Goal: Transaction & Acquisition: Purchase product/service

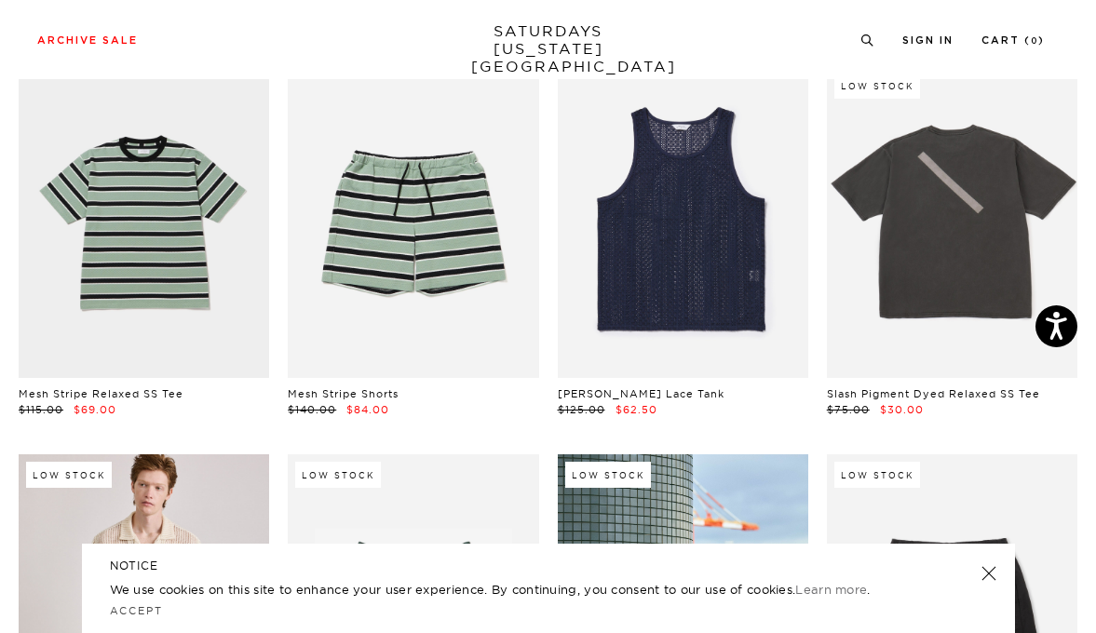
scroll to position [896, 0]
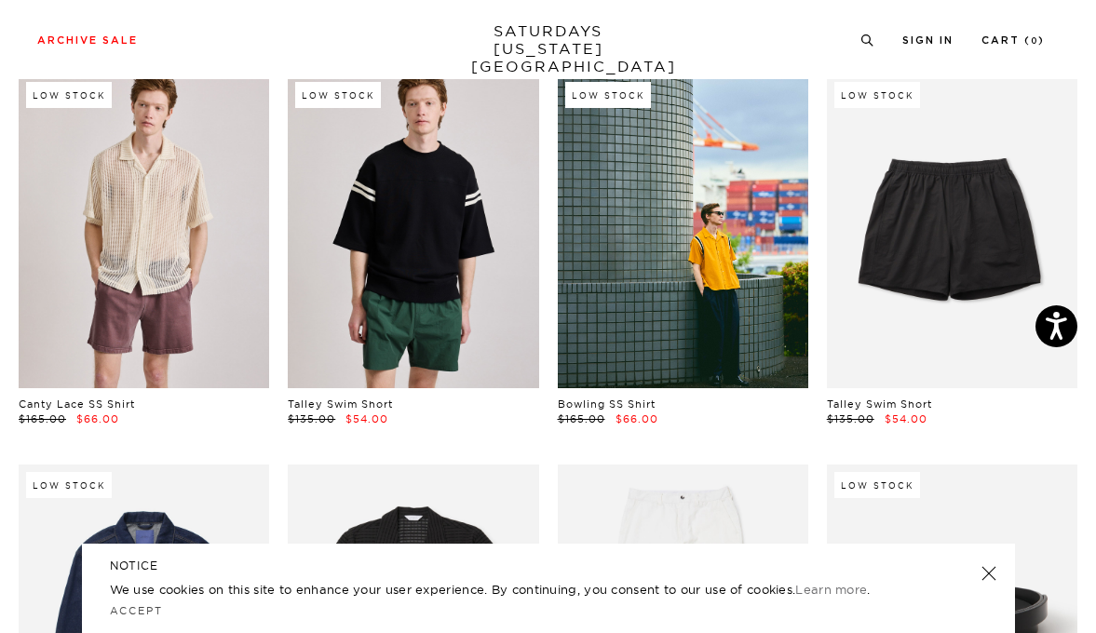
click at [348, 234] on link at bounding box center [413, 231] width 250 height 314
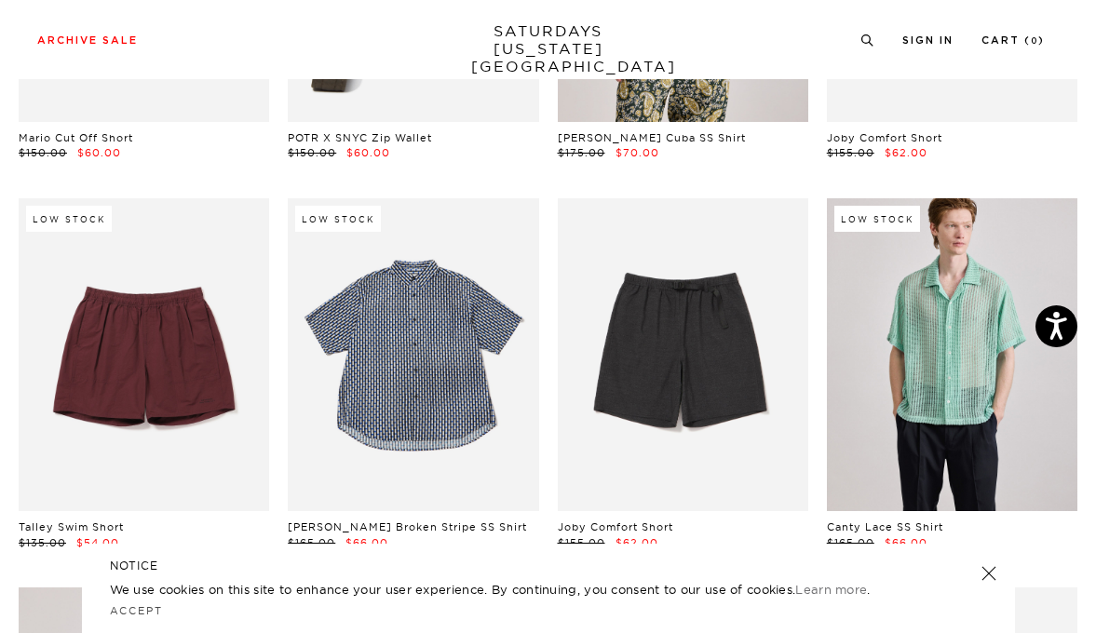
scroll to position [2568, 0]
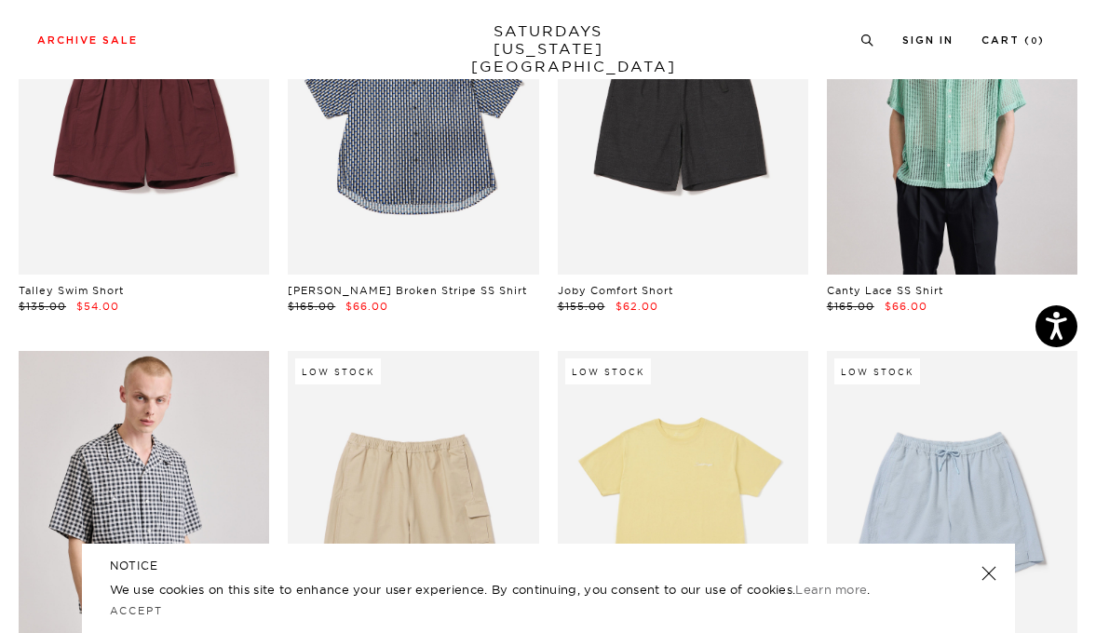
click at [978, 568] on header "NOTICE" at bounding box center [548, 566] width 877 height 17
click at [985, 574] on link at bounding box center [988, 573] width 26 height 26
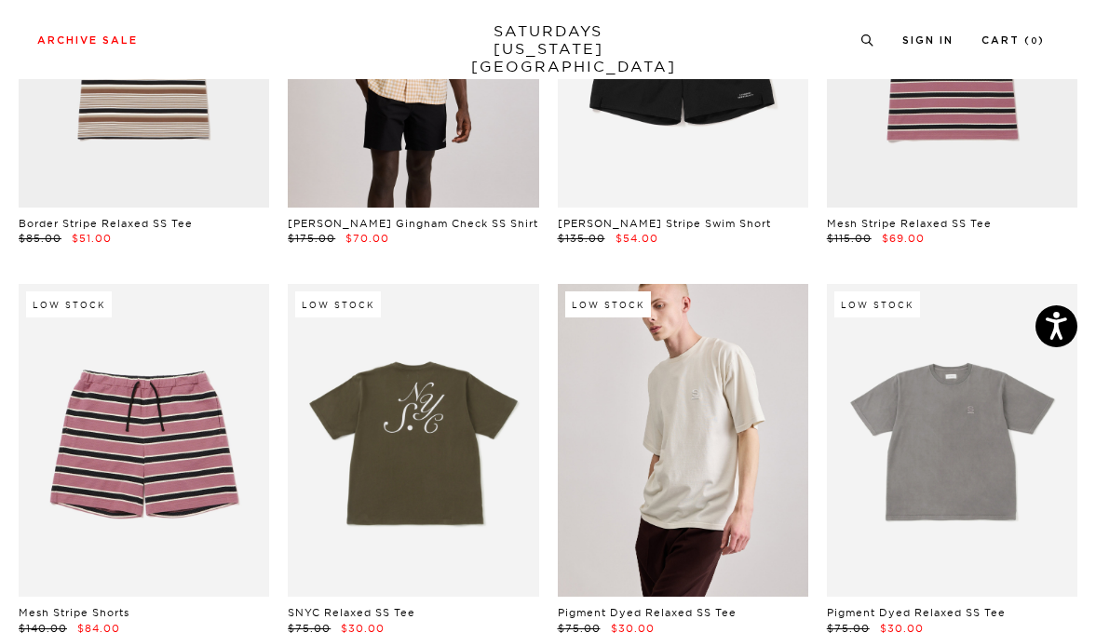
scroll to position [3858, 0]
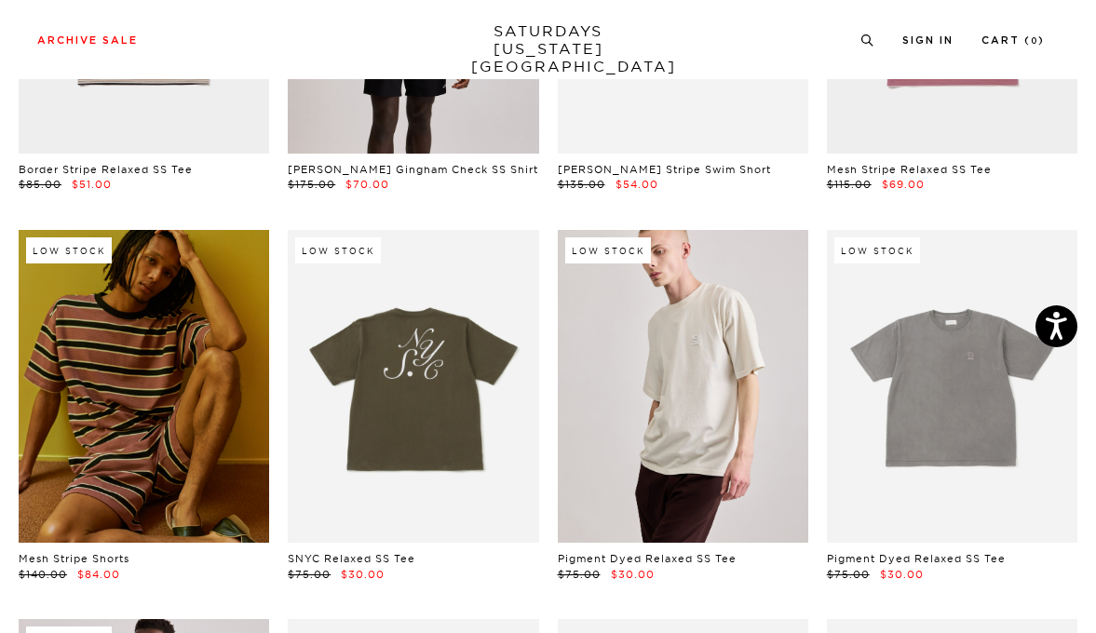
click at [222, 412] on link at bounding box center [144, 387] width 250 height 314
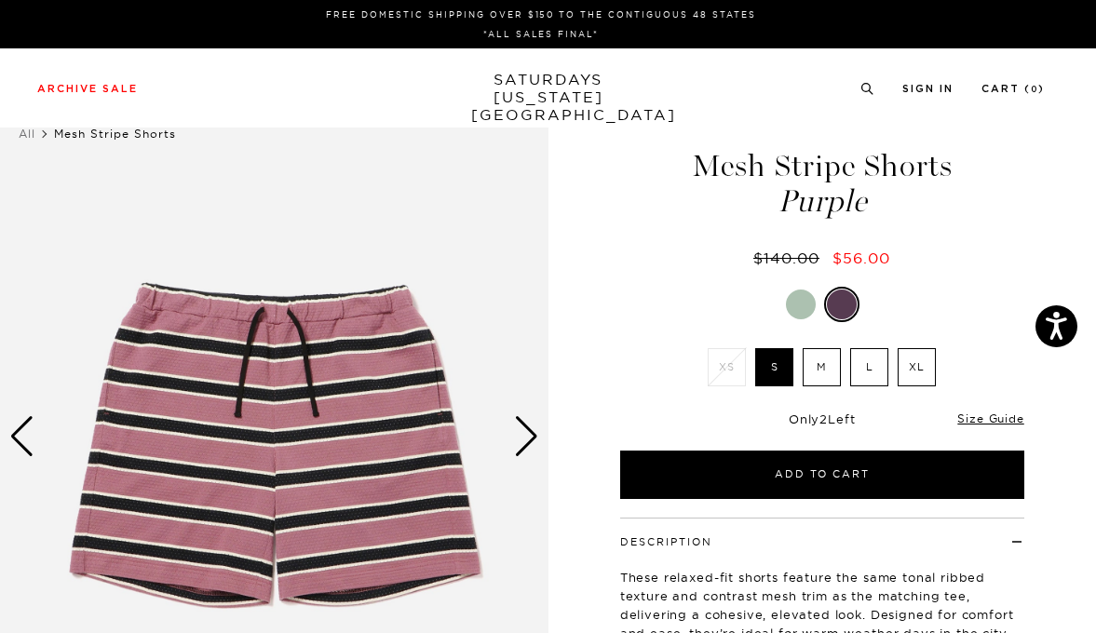
click at [518, 431] on div "Next slide" at bounding box center [526, 436] width 25 height 41
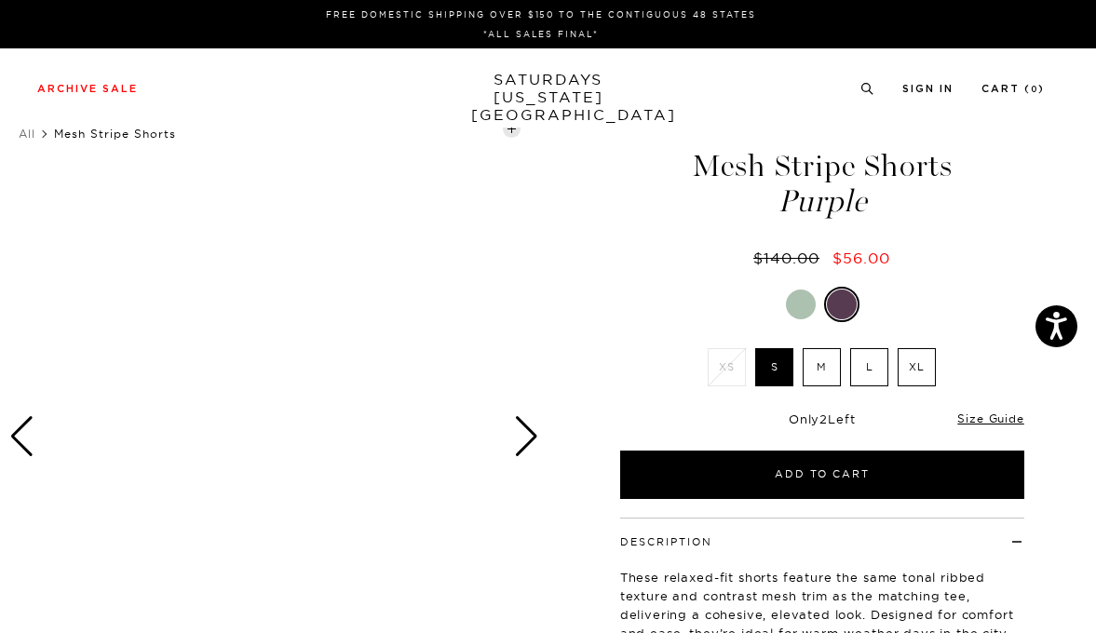
click at [518, 431] on div "Next slide" at bounding box center [526, 436] width 25 height 41
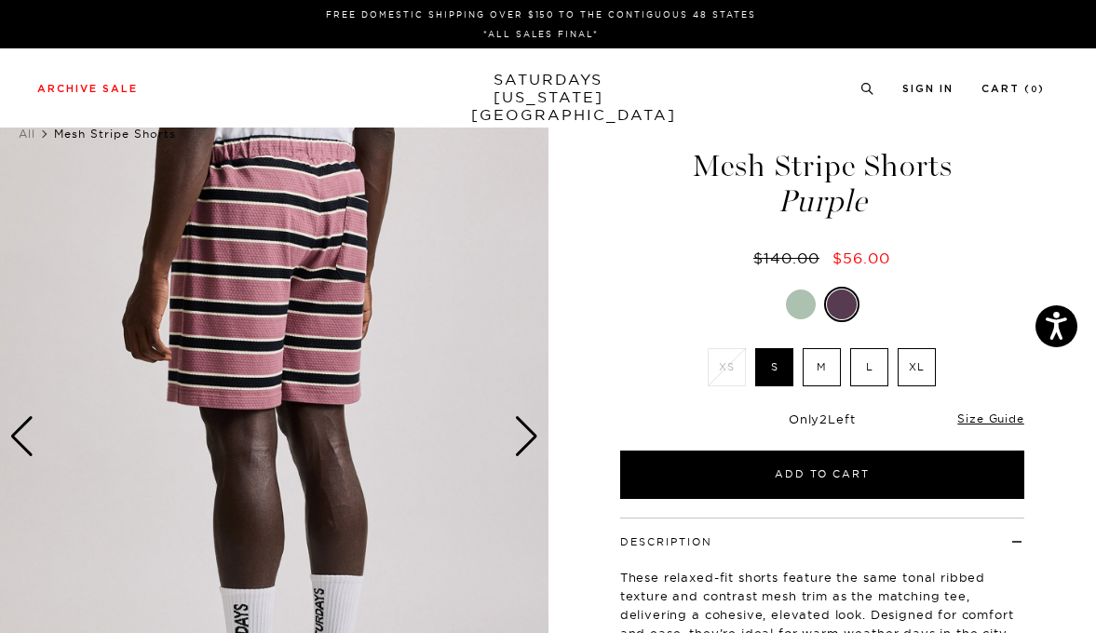
click at [518, 431] on div "Next slide" at bounding box center [526, 436] width 25 height 41
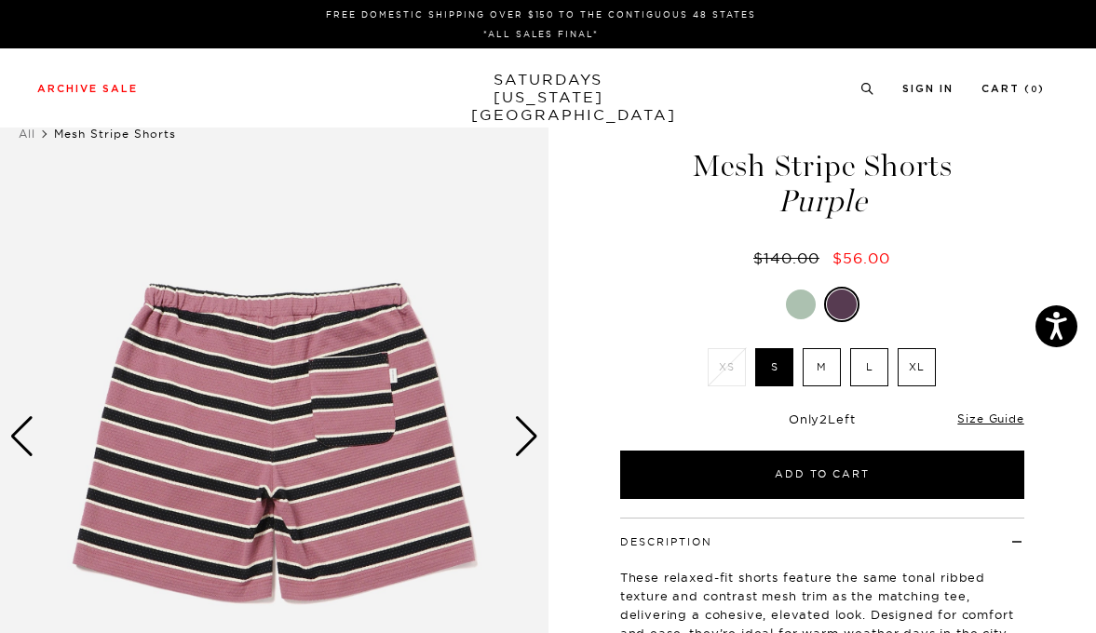
click at [518, 431] on div "Next slide" at bounding box center [526, 436] width 25 height 41
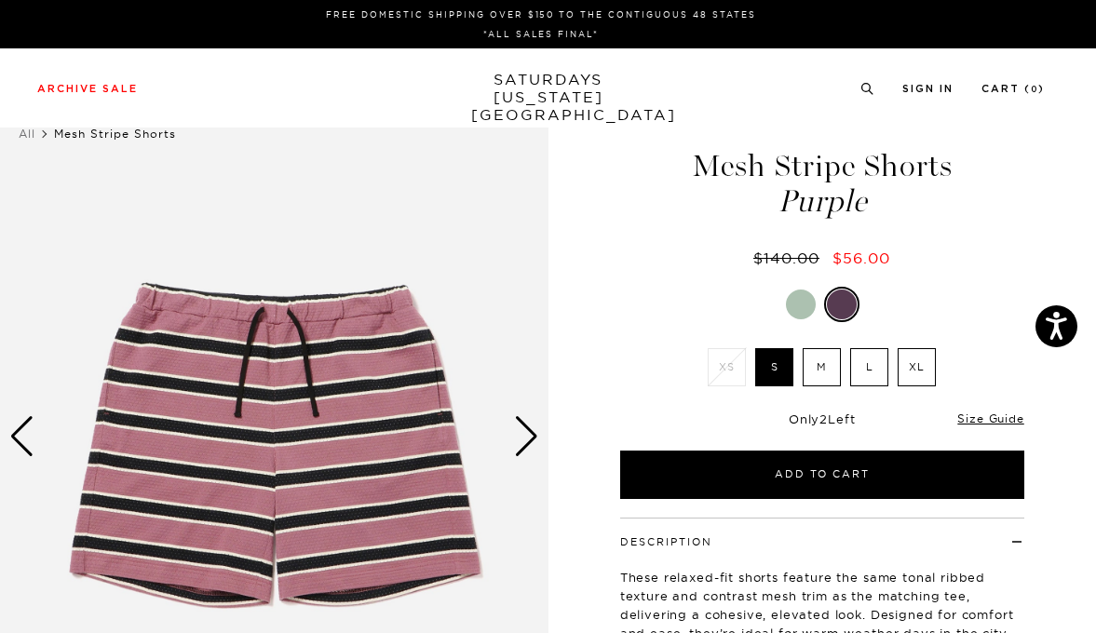
click at [518, 431] on div "Next slide" at bounding box center [526, 436] width 25 height 41
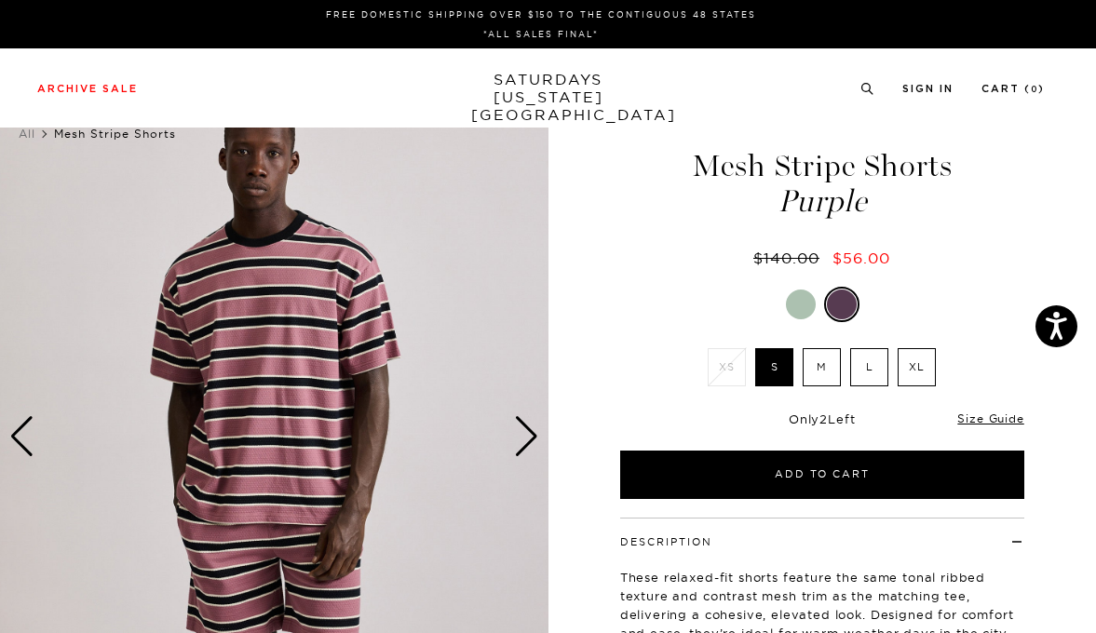
click at [518, 431] on div "Next slide" at bounding box center [526, 436] width 25 height 41
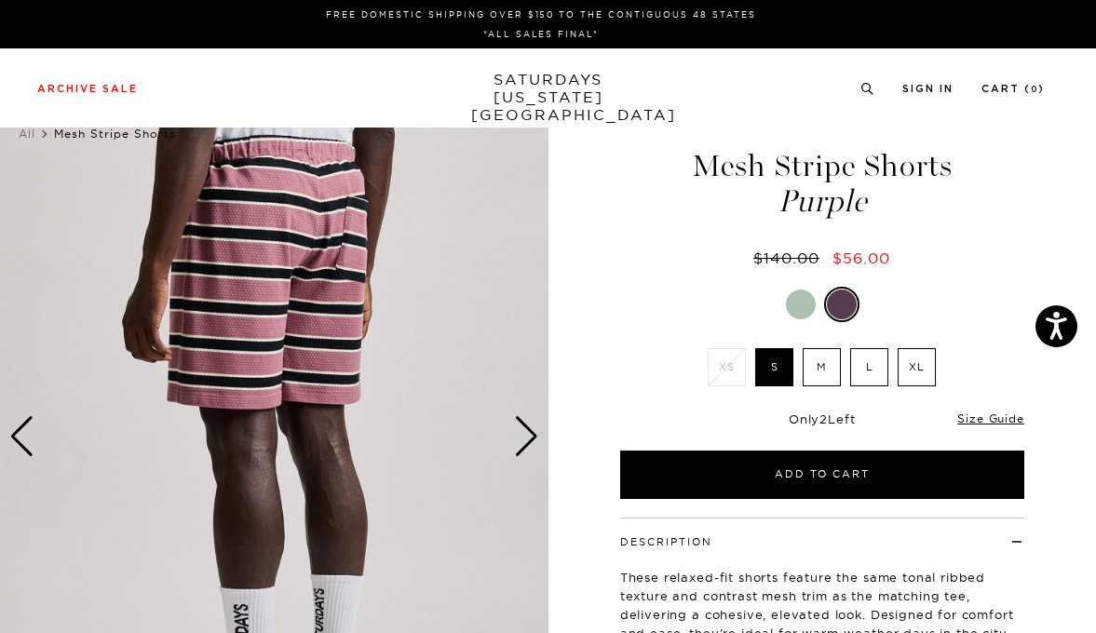
click at [518, 431] on div "Next slide" at bounding box center [526, 436] width 25 height 41
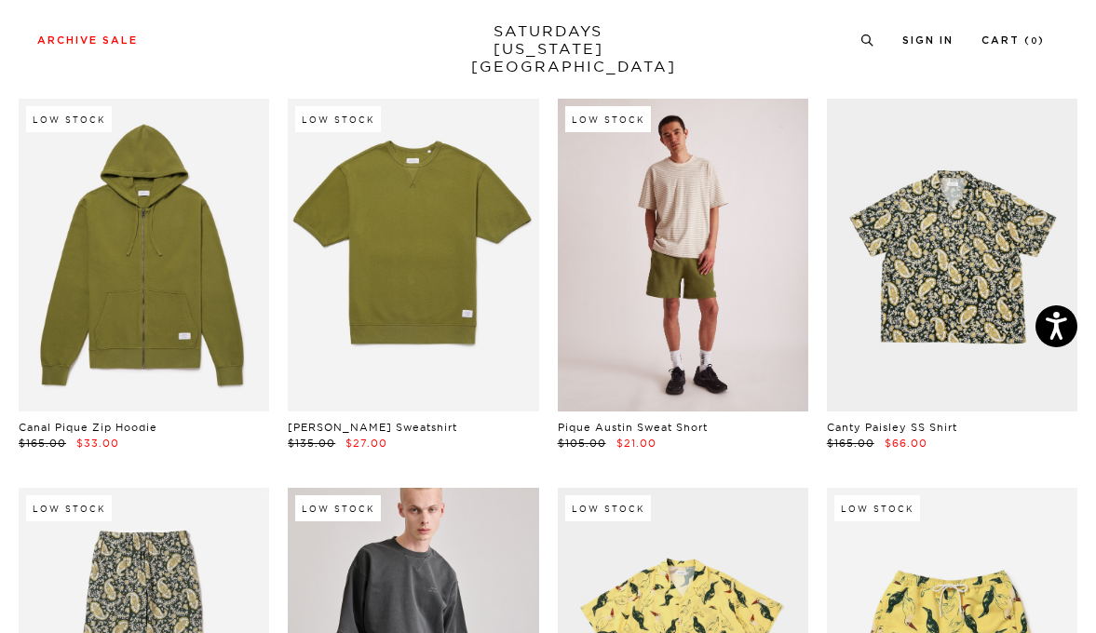
scroll to position [8298, 0]
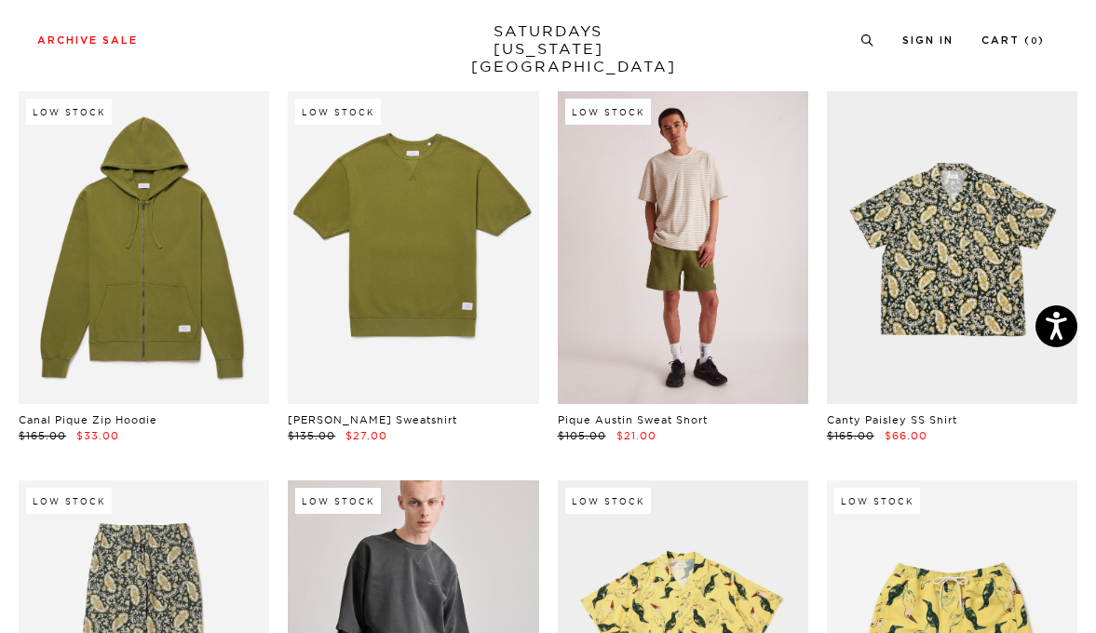
click at [657, 206] on link at bounding box center [683, 248] width 250 height 314
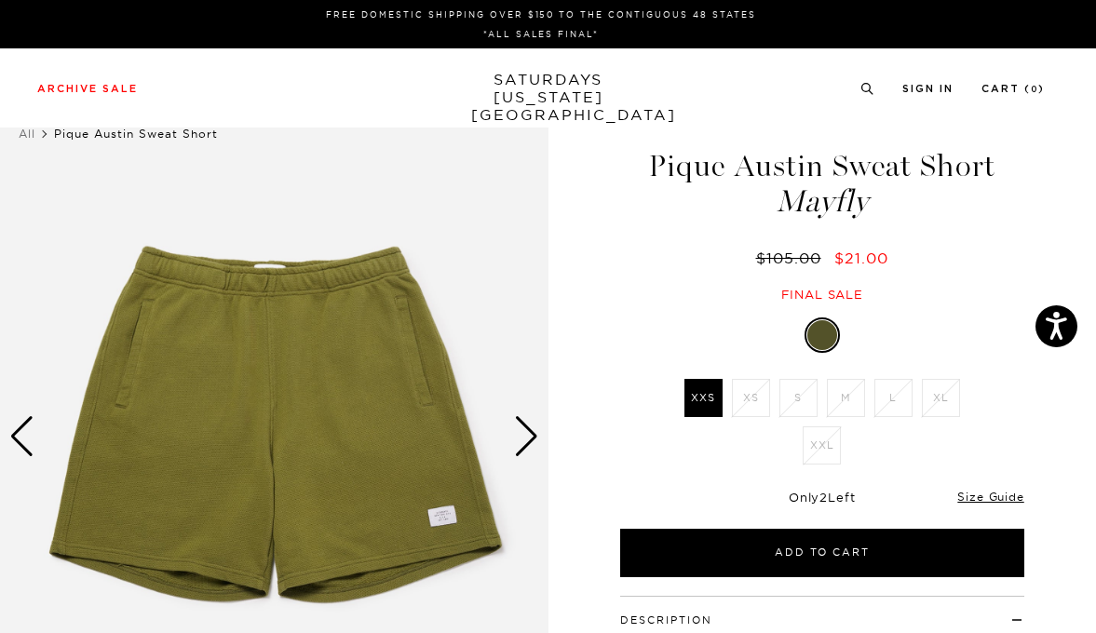
click at [550, 437] on div "1 / 4 Pique Austin Sweat Short Mayfly" at bounding box center [548, 489] width 1096 height 791
click at [527, 437] on div "Next slide" at bounding box center [526, 436] width 25 height 41
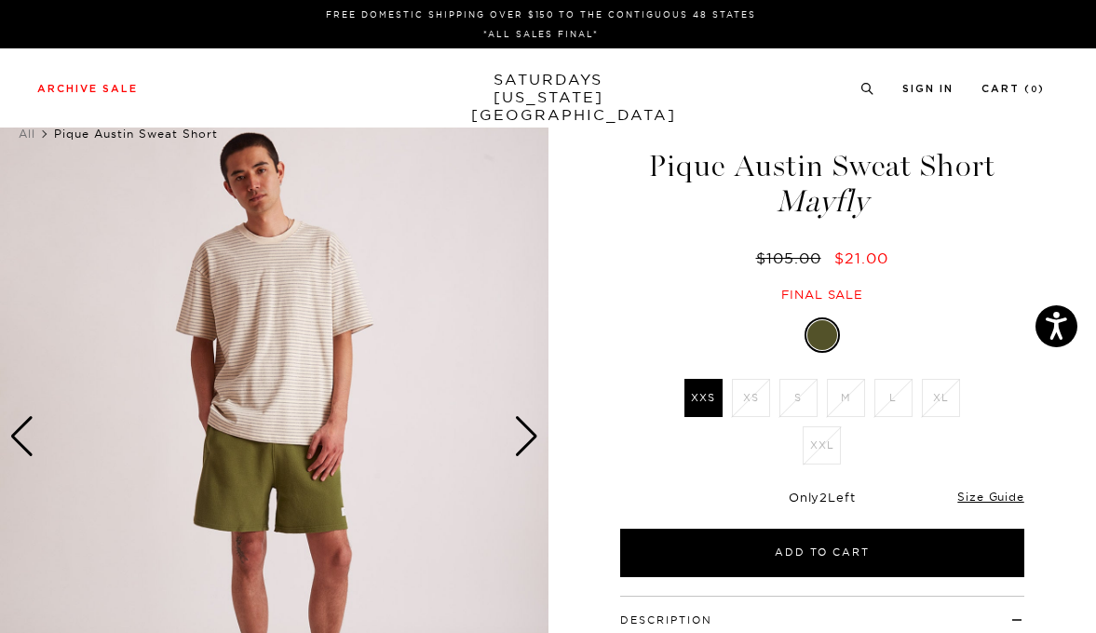
click at [527, 437] on div "Next slide" at bounding box center [526, 436] width 25 height 41
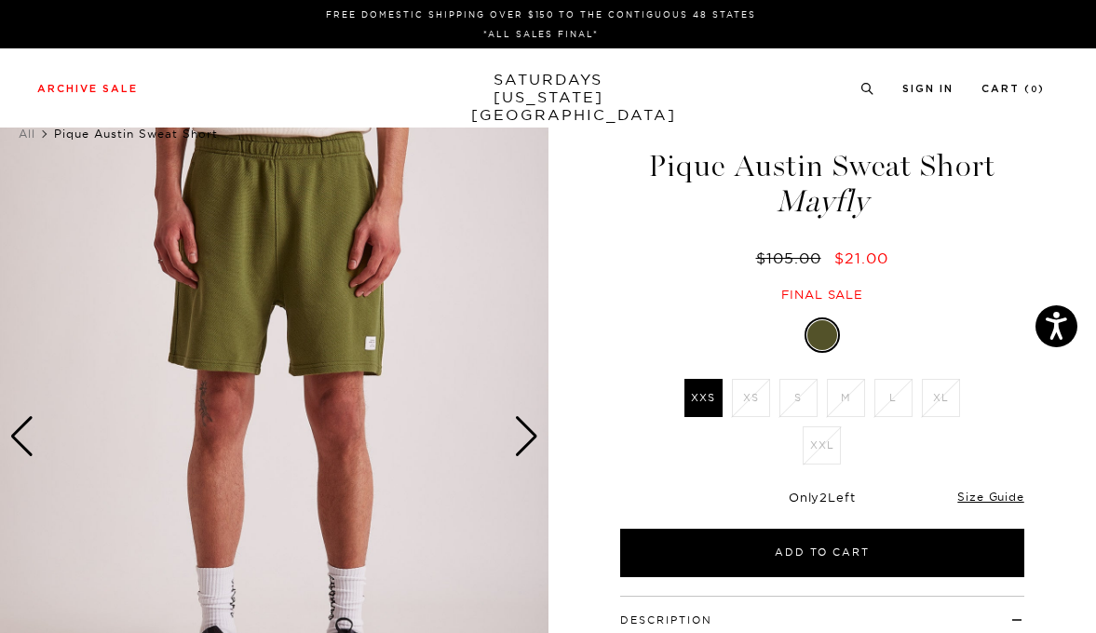
click at [527, 437] on div "Next slide" at bounding box center [526, 436] width 25 height 41
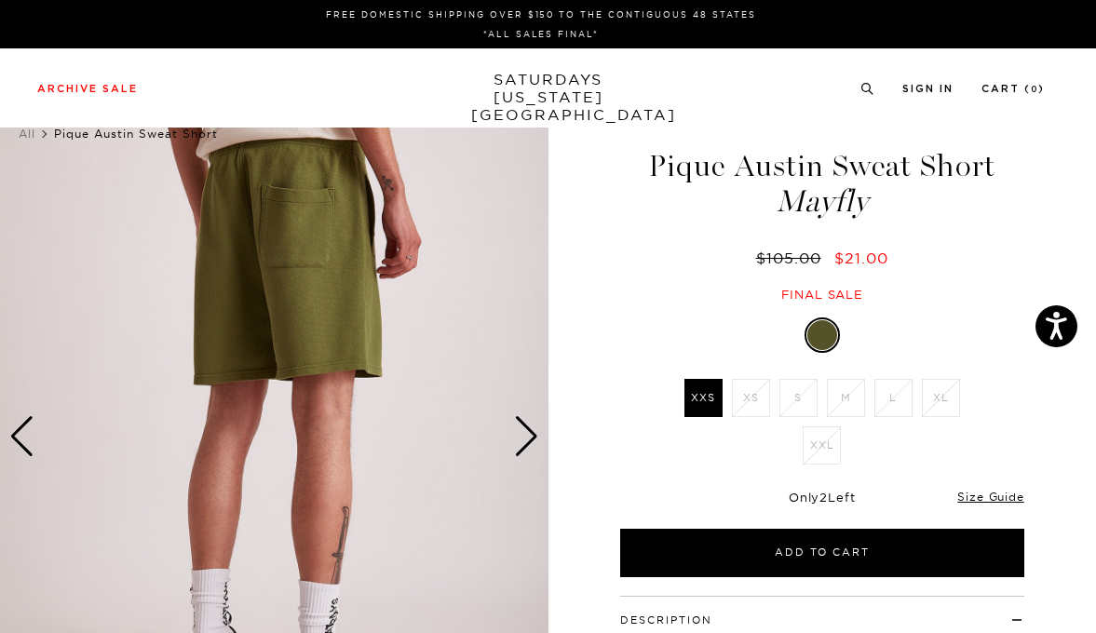
click at [527, 437] on div "Next slide" at bounding box center [526, 436] width 25 height 41
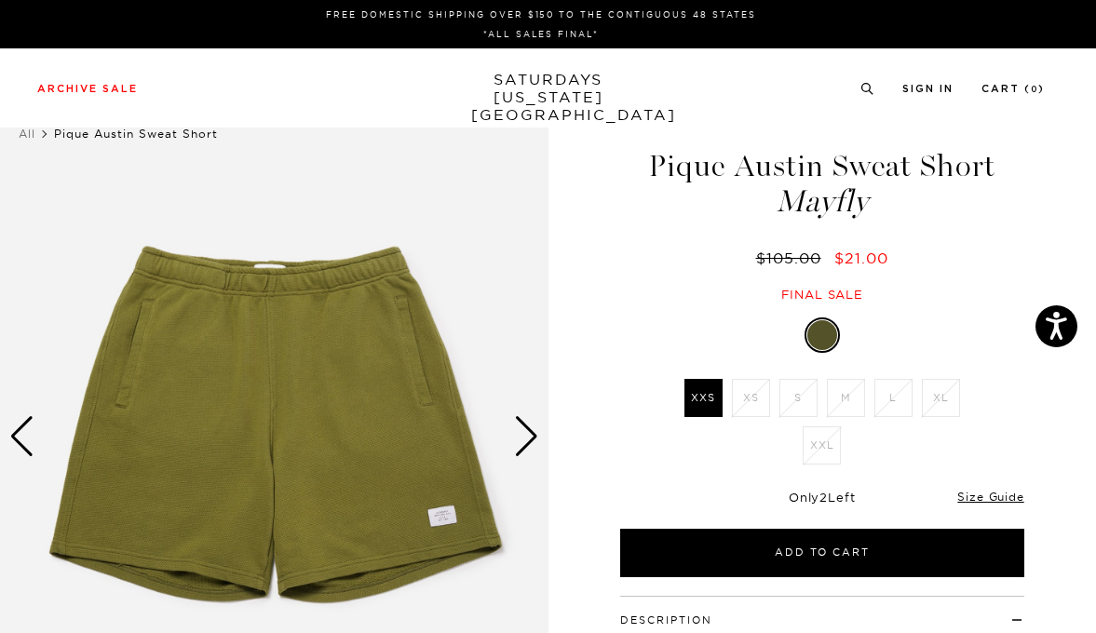
click at [527, 437] on div "Next slide" at bounding box center [526, 436] width 25 height 41
